Goal: Check status: Check status

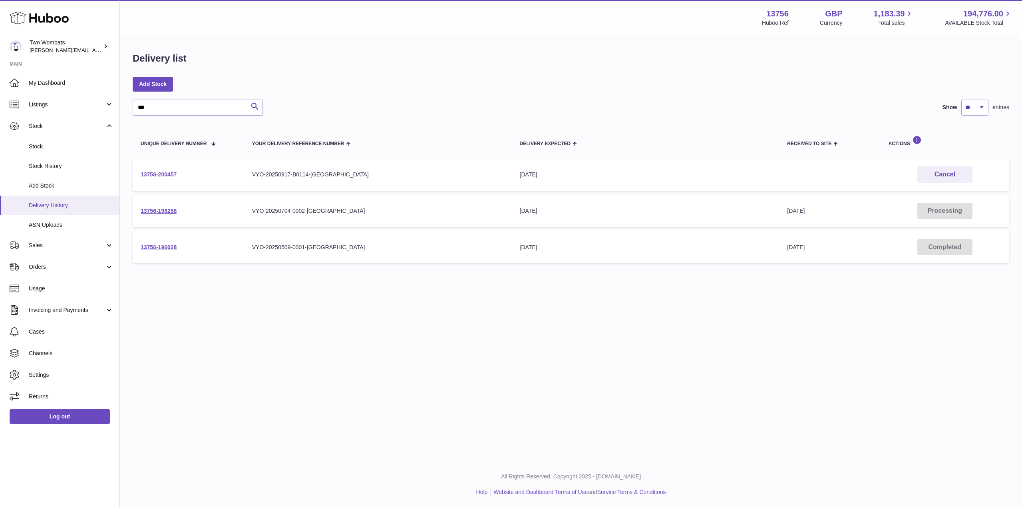
click at [66, 209] on span "Delivery History" at bounding box center [71, 205] width 85 height 8
drag, startPoint x: 212, startPoint y: 106, endPoint x: 120, endPoint y: 105, distance: 91.9
click at [120, 105] on div "Delivery list Add Stock *** Search Show ** ** ** *** entries Unique Delivery Nu…" at bounding box center [571, 159] width 902 height 247
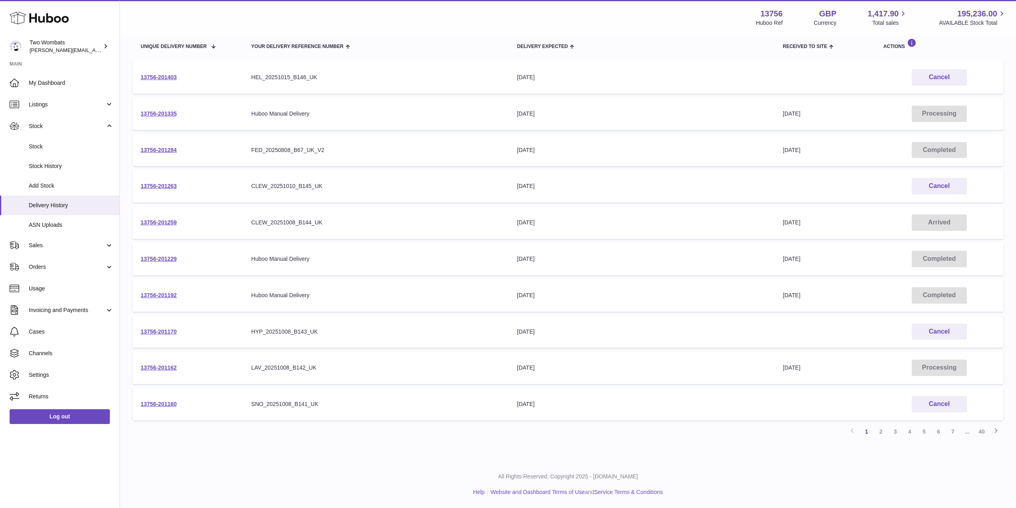
scroll to position [96, 0]
click at [883, 430] on link "2" at bounding box center [881, 432] width 14 height 14
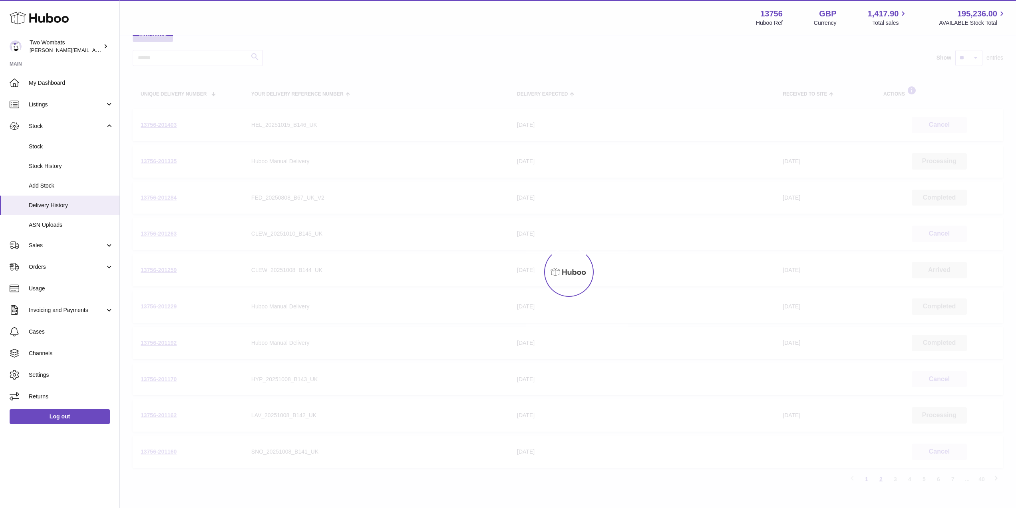
scroll to position [36, 0]
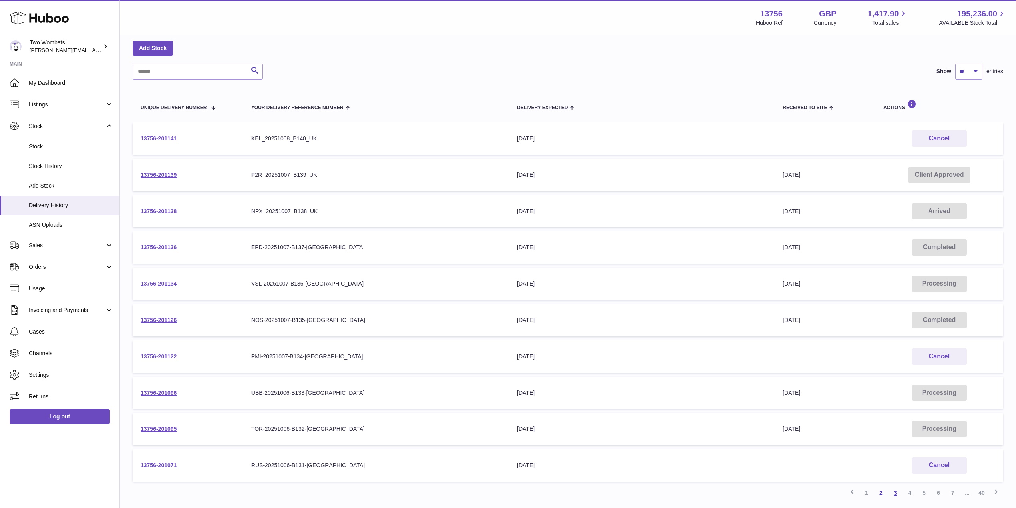
click at [897, 494] on link "3" at bounding box center [895, 492] width 14 height 14
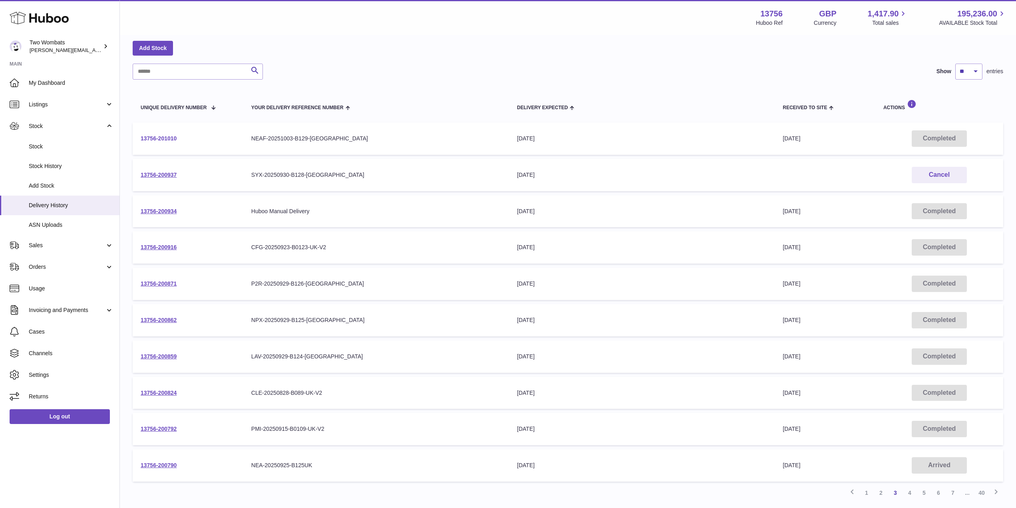
click at [162, 135] on link "13756-201010" at bounding box center [159, 138] width 36 height 6
click at [883, 494] on link "2" at bounding box center [881, 492] width 14 height 14
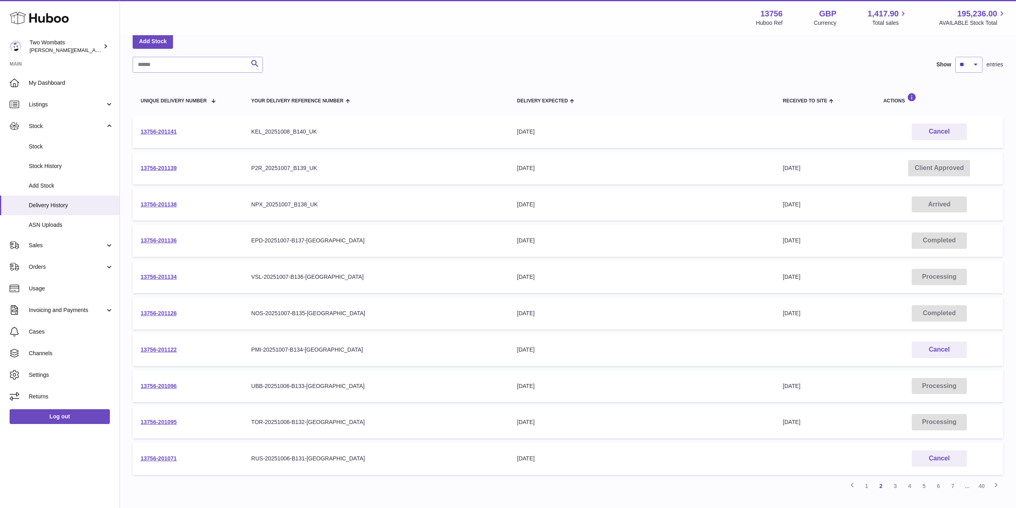
scroll to position [43, 0]
click at [249, 311] on td "Your Delivery Reference Number NOS-20251007-B135-UK" at bounding box center [376, 313] width 266 height 32
click at [871, 482] on link "1" at bounding box center [867, 485] width 14 height 14
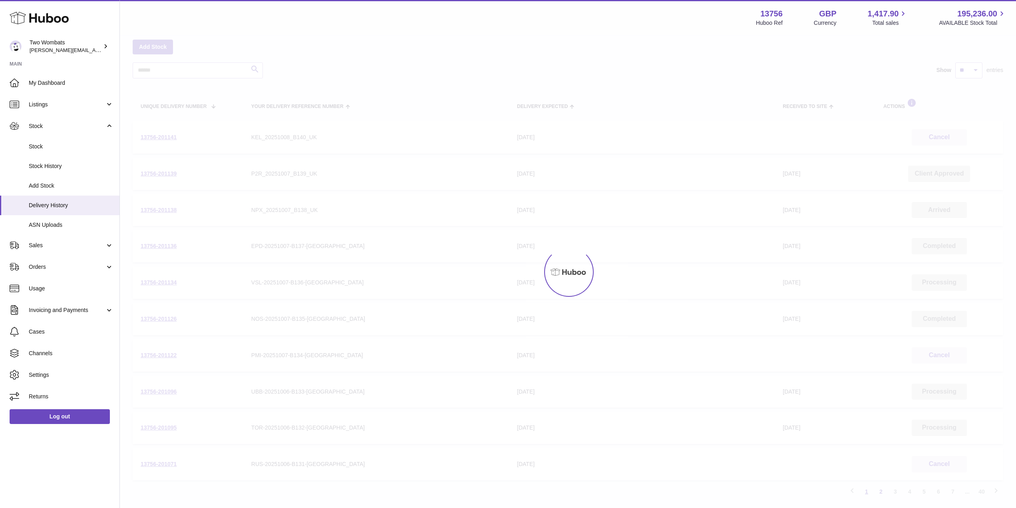
click at [871, 482] on div at bounding box center [568, 272] width 896 height 472
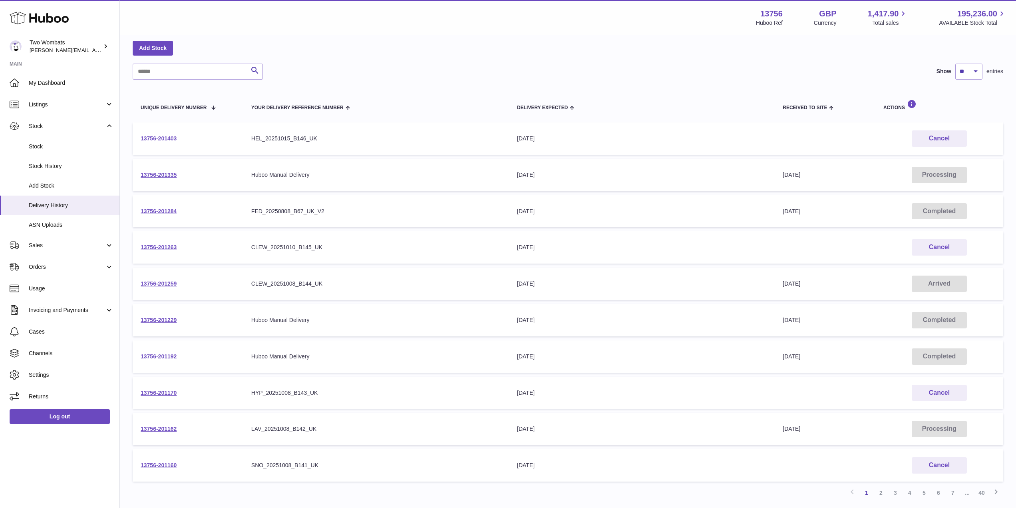
click at [875, 290] on td "Received to Site 15th Oct 2025" at bounding box center [825, 283] width 101 height 32
click at [881, 493] on link "2" at bounding box center [881, 492] width 14 height 14
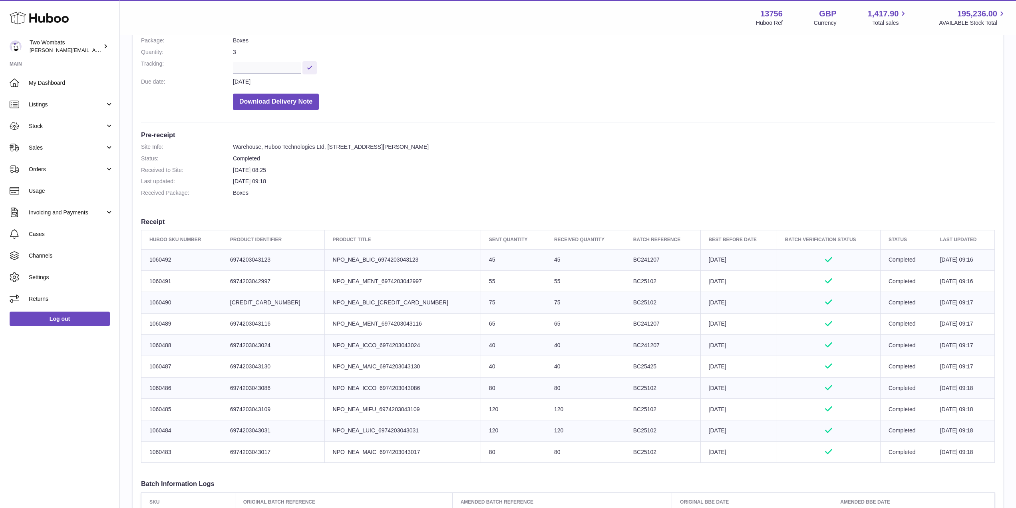
scroll to position [124, 0]
